Goal: Navigation & Orientation: Find specific page/section

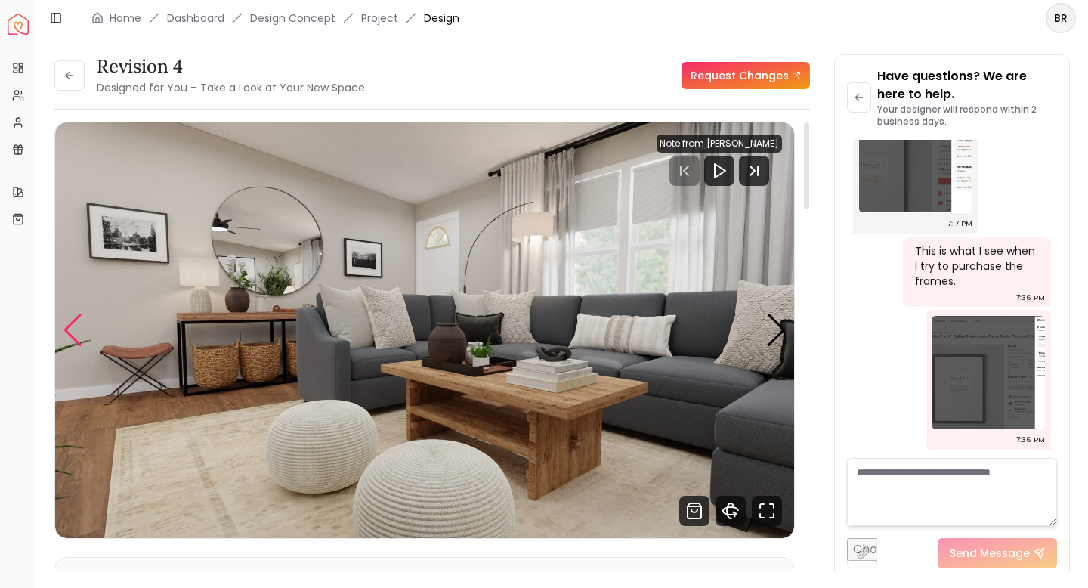
click at [73, 324] on div "Previous slide" at bounding box center [73, 330] width 20 height 33
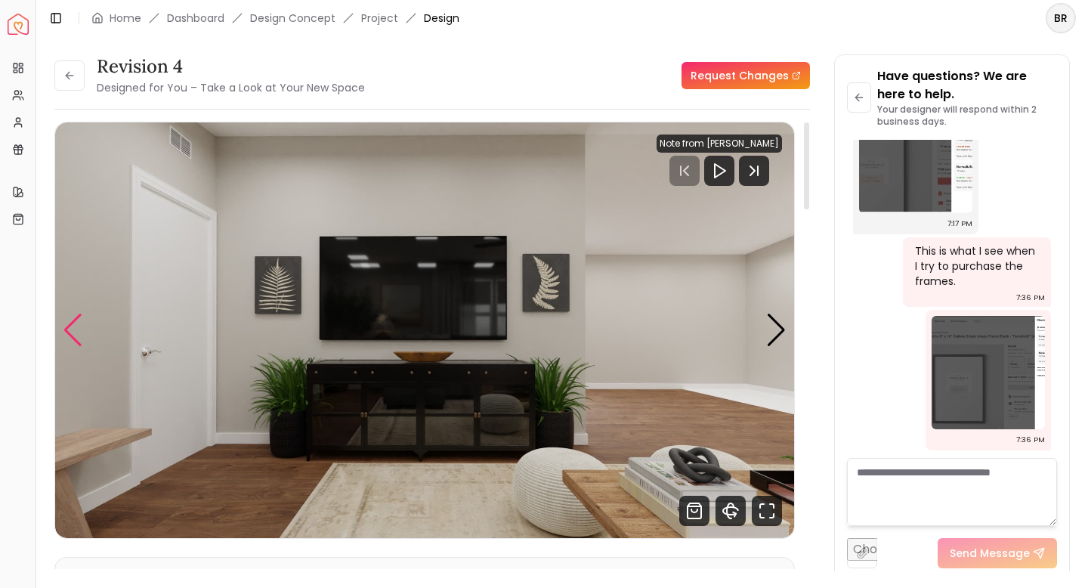
click at [74, 336] on div "Previous slide" at bounding box center [73, 330] width 20 height 33
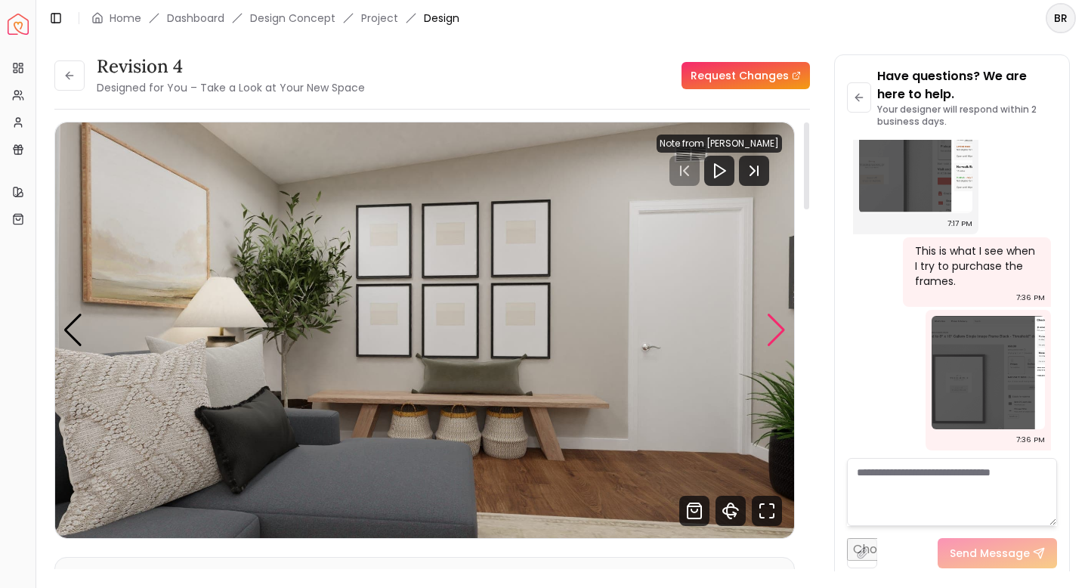
click at [778, 326] on div "Next slide" at bounding box center [776, 330] width 20 height 33
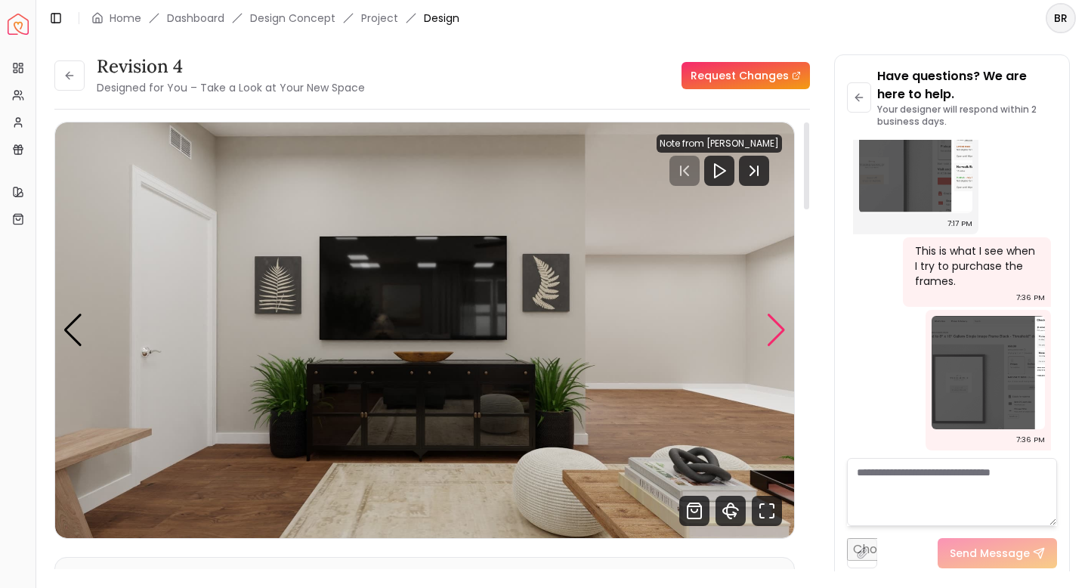
click at [778, 326] on div "Next slide" at bounding box center [776, 330] width 20 height 33
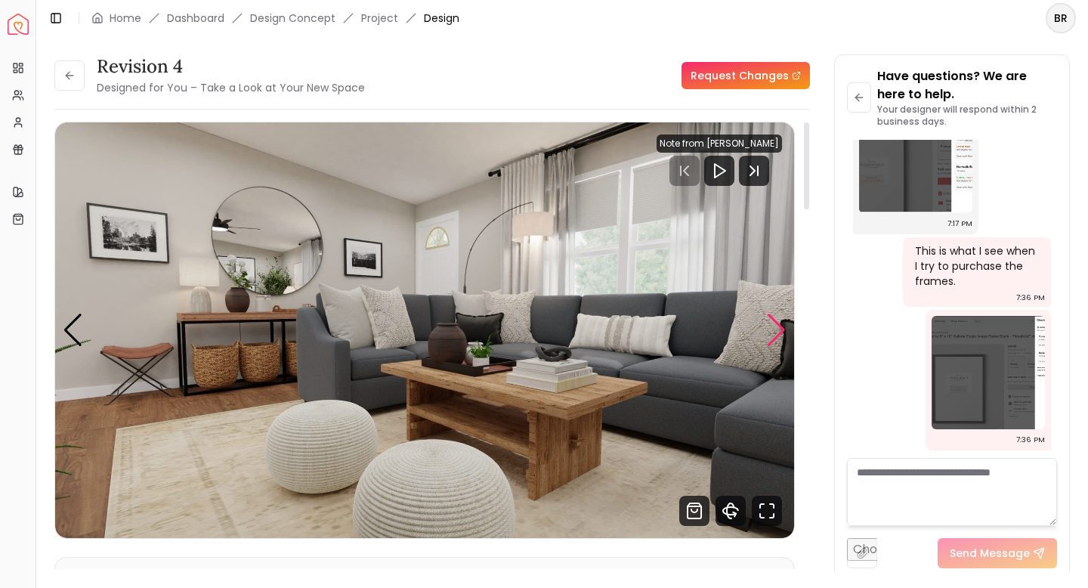
click at [778, 326] on div "Next slide" at bounding box center [776, 330] width 20 height 33
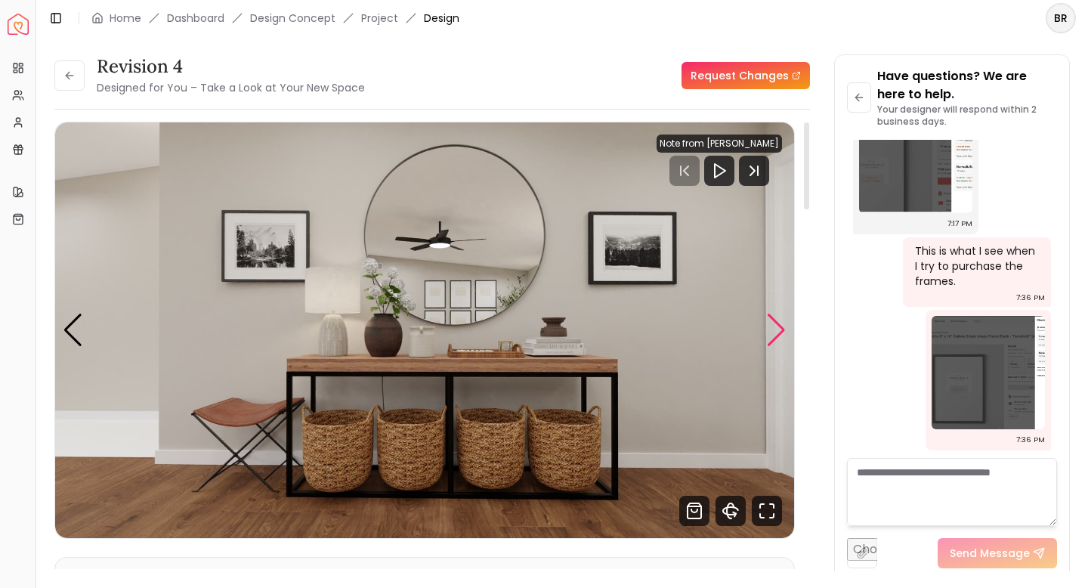
click at [778, 326] on div "Next slide" at bounding box center [776, 330] width 20 height 33
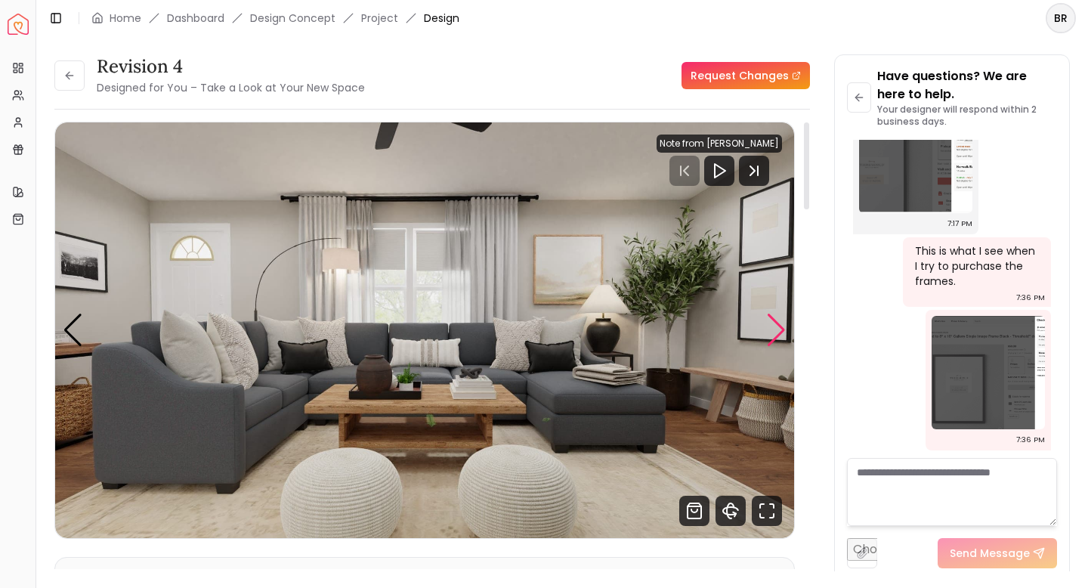
click at [778, 326] on div "Next slide" at bounding box center [776, 330] width 20 height 33
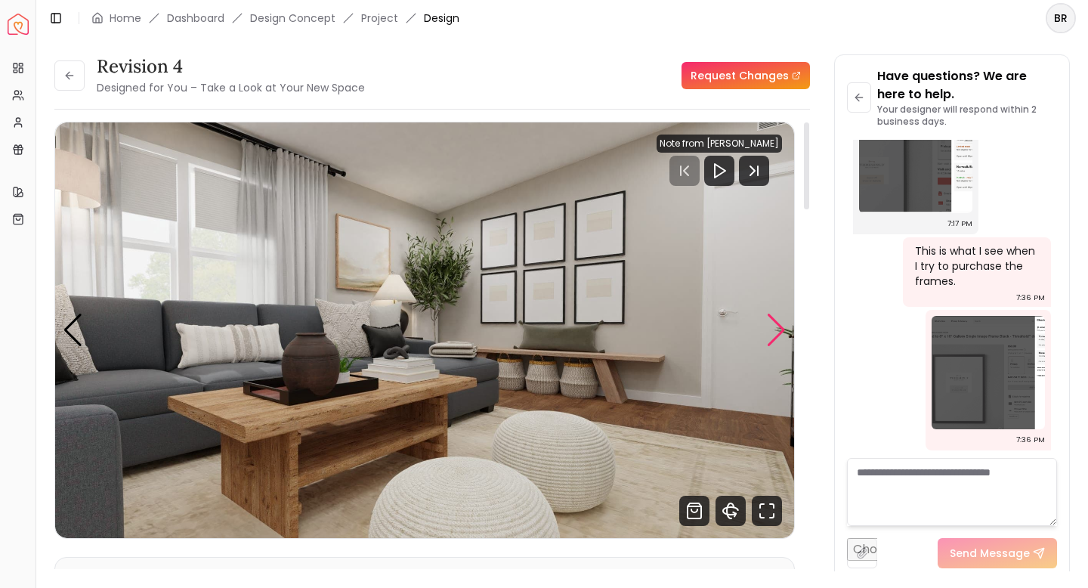
click at [778, 326] on div "Next slide" at bounding box center [776, 330] width 20 height 33
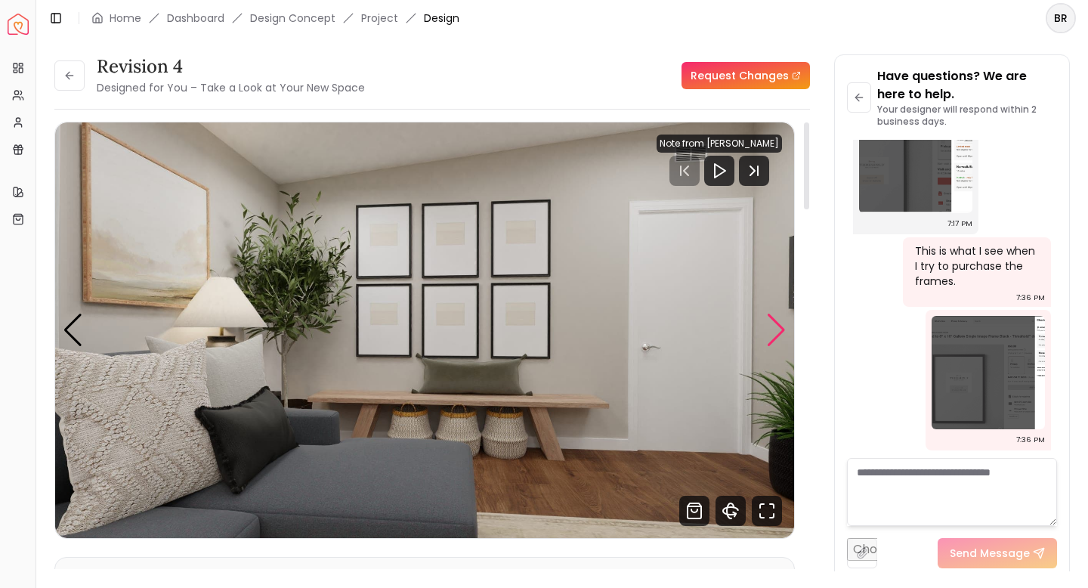
click at [778, 326] on div "Next slide" at bounding box center [776, 330] width 20 height 33
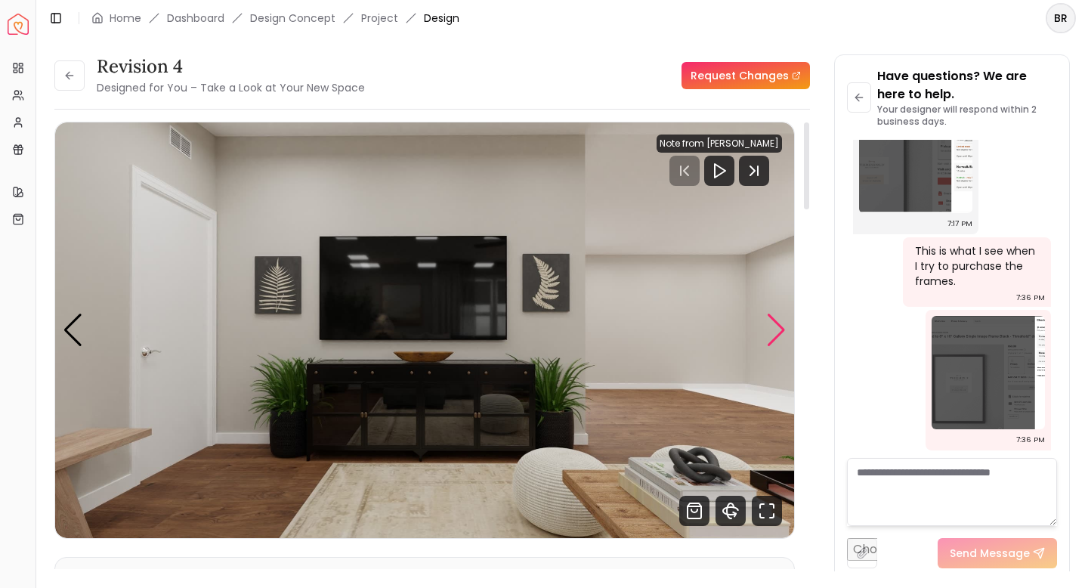
click at [778, 326] on div "Next slide" at bounding box center [776, 330] width 20 height 33
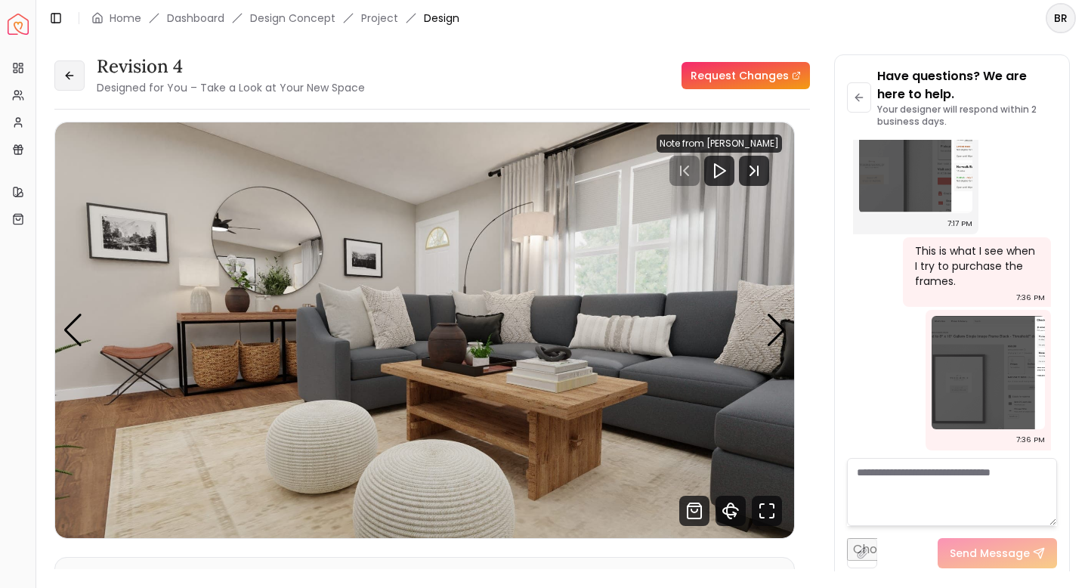
click at [70, 81] on icon at bounding box center [69, 76] width 12 height 12
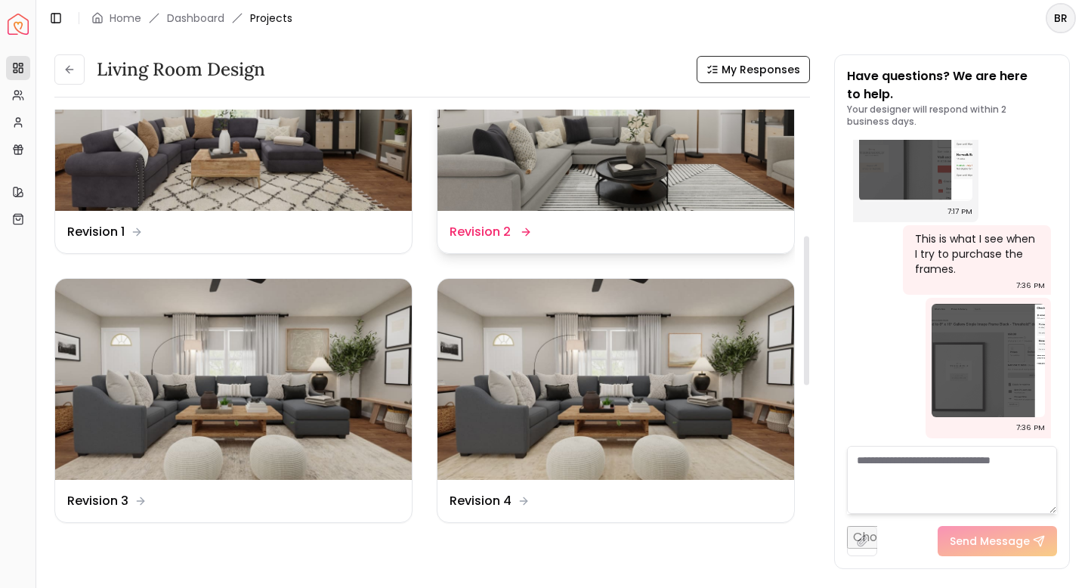
scroll to position [397, 0]
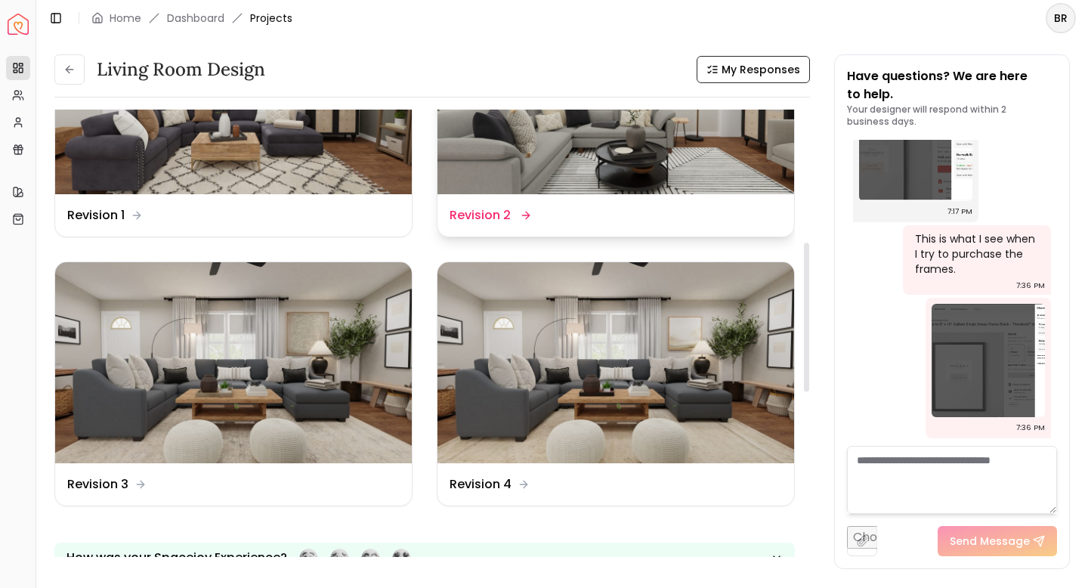
click at [582, 413] on img at bounding box center [616, 362] width 357 height 201
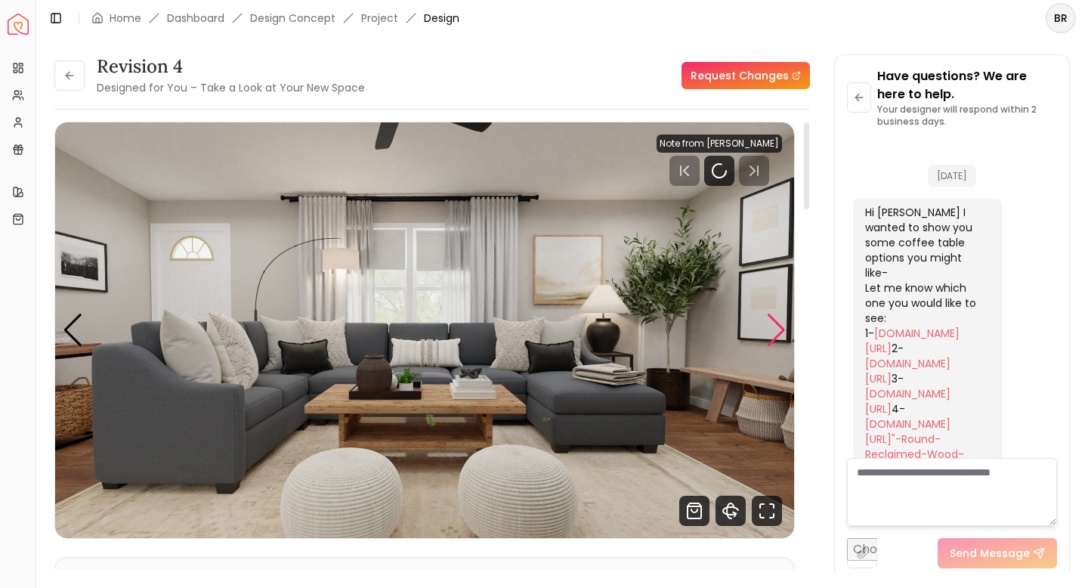
scroll to position [4518, 0]
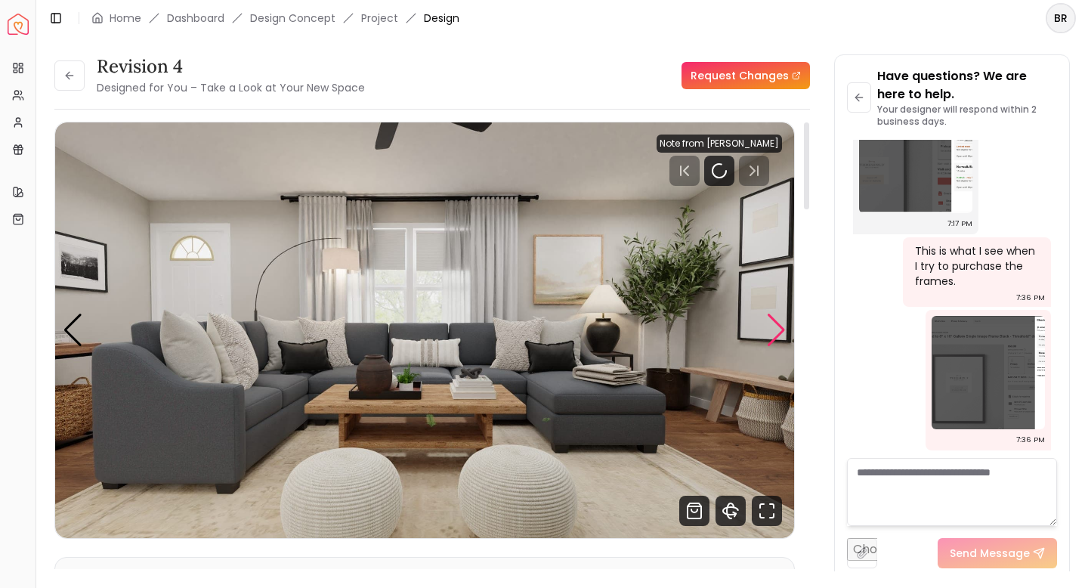
click at [783, 326] on div "Next slide" at bounding box center [776, 330] width 20 height 33
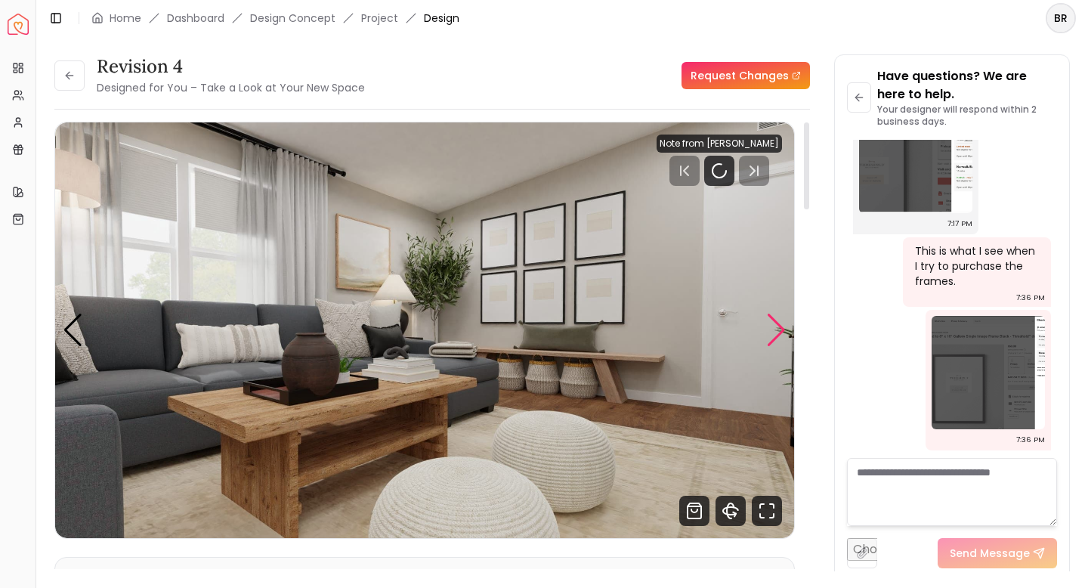
click at [781, 326] on div "Next slide" at bounding box center [776, 330] width 20 height 33
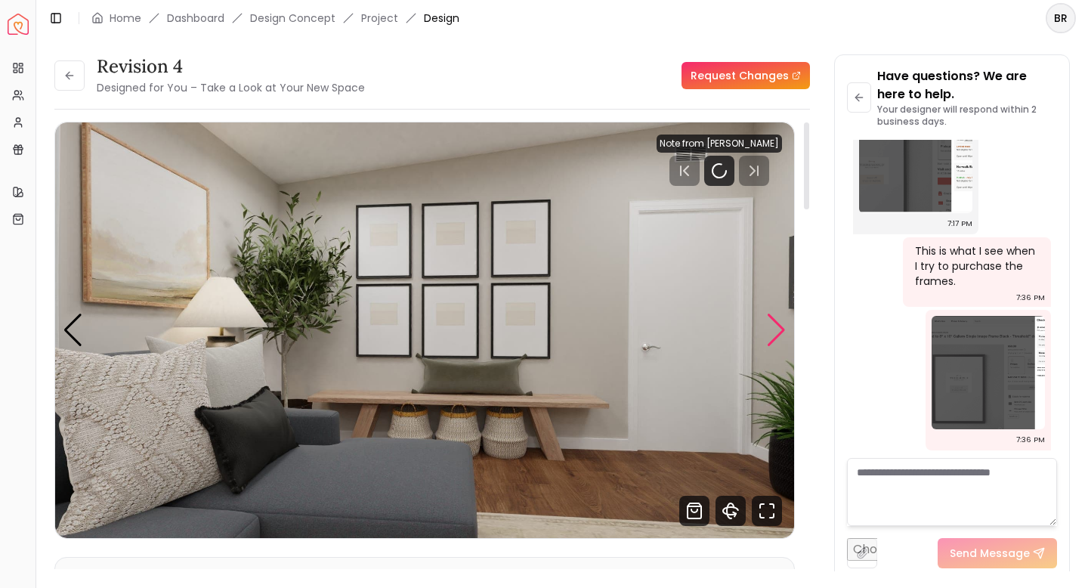
click at [781, 326] on div "Next slide" at bounding box center [776, 330] width 20 height 33
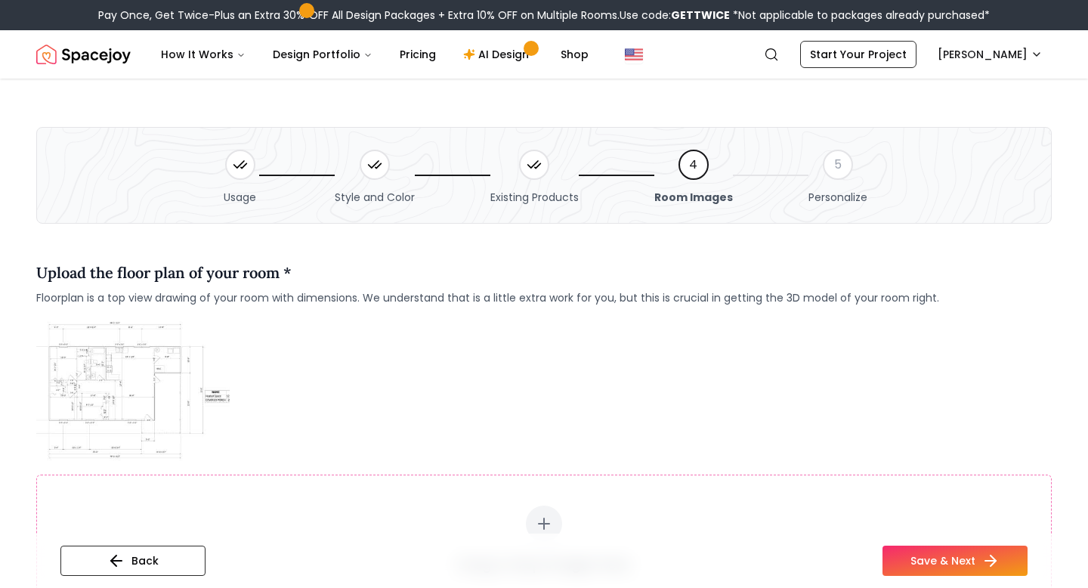
click at [140, 376] on img at bounding box center [132, 389] width 193 height 145
